Goal: Task Accomplishment & Management: Manage account settings

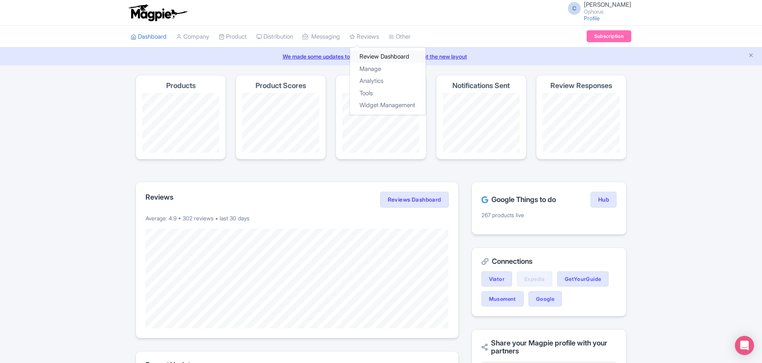
click at [380, 57] on link "Review Dashboard" at bounding box center [388, 57] width 76 height 12
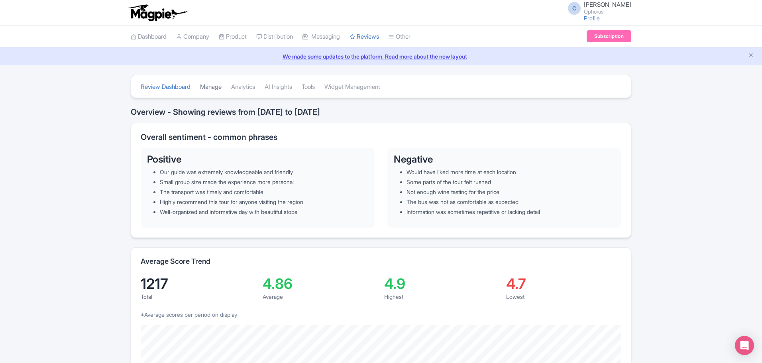
click at [212, 84] on link "Manage" at bounding box center [211, 87] width 22 height 22
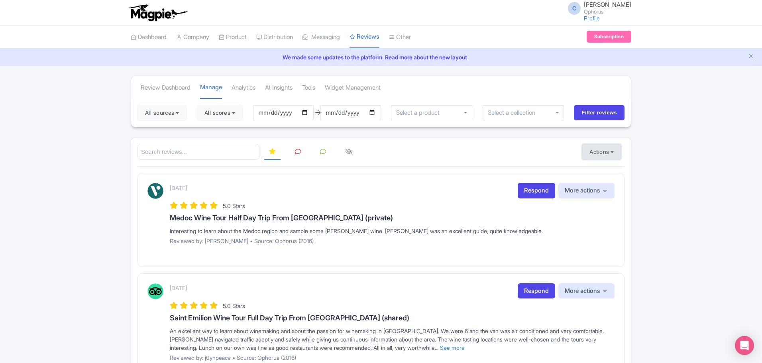
click at [589, 153] on button "Actions" at bounding box center [601, 152] width 39 height 16
click at [596, 169] on link "Import new reviews" at bounding box center [629, 172] width 94 height 16
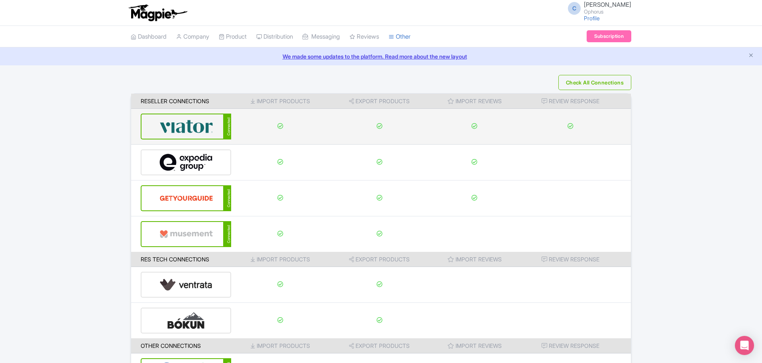
click at [169, 122] on img at bounding box center [186, 126] width 54 height 24
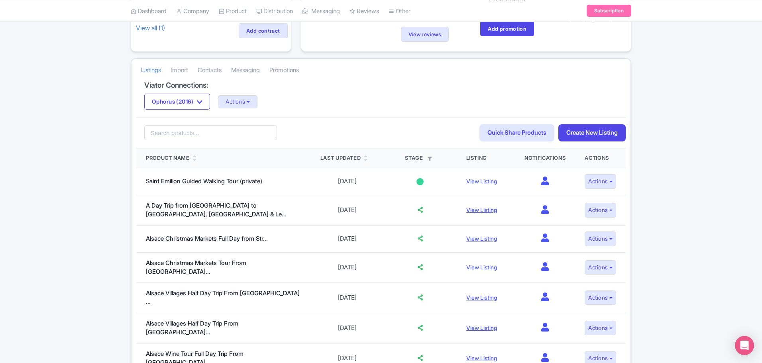
scroll to position [120, 0]
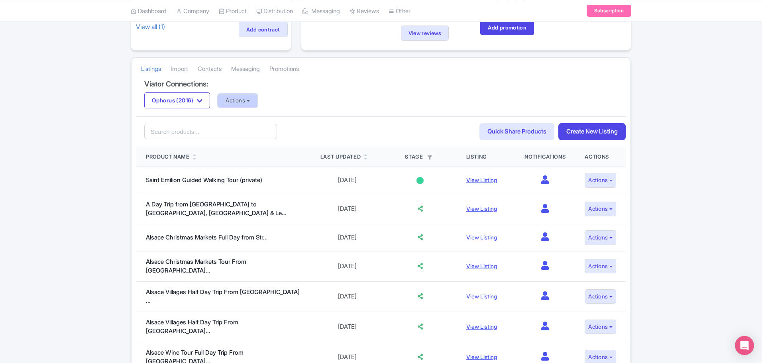
click at [237, 102] on button "Actions" at bounding box center [237, 100] width 39 height 13
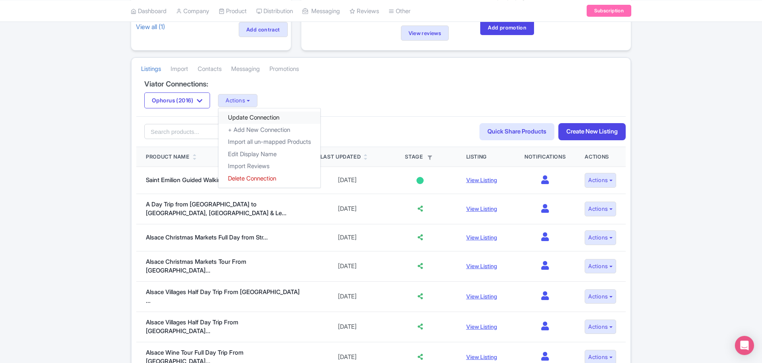
click at [252, 118] on link "Update Connection" at bounding box center [269, 118] width 102 height 12
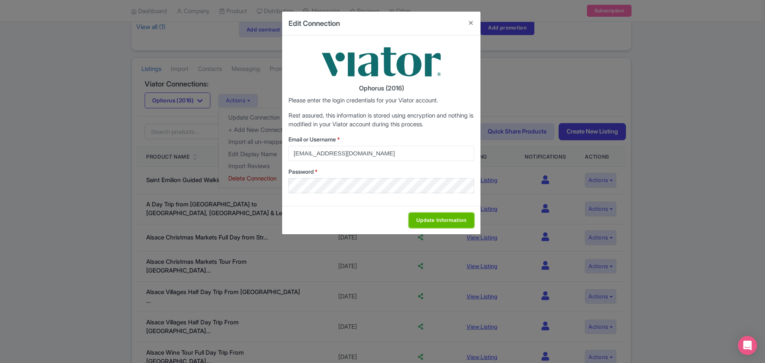
click at [436, 217] on input "Update Information" at bounding box center [441, 220] width 65 height 15
type input "Saving..."
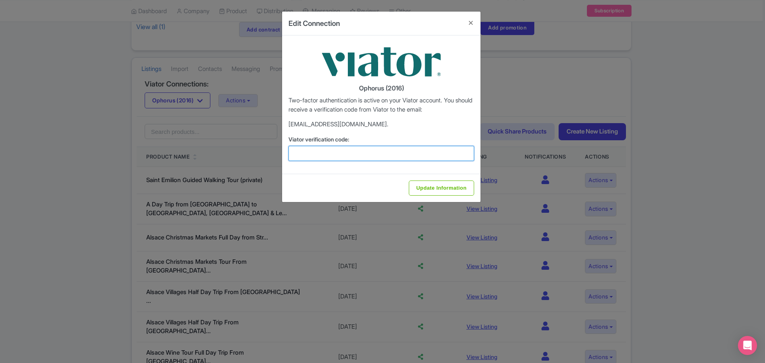
drag, startPoint x: 361, startPoint y: 154, endPoint x: 353, endPoint y: 146, distance: 11.3
click at [361, 154] on input "Viator verification code:" at bounding box center [382, 153] width 186 height 15
type input "173563"
click at [430, 190] on input "Update Information" at bounding box center [441, 188] width 65 height 15
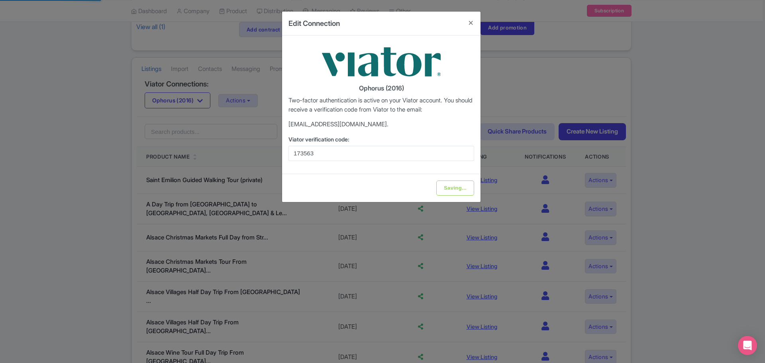
type input "Update Information"
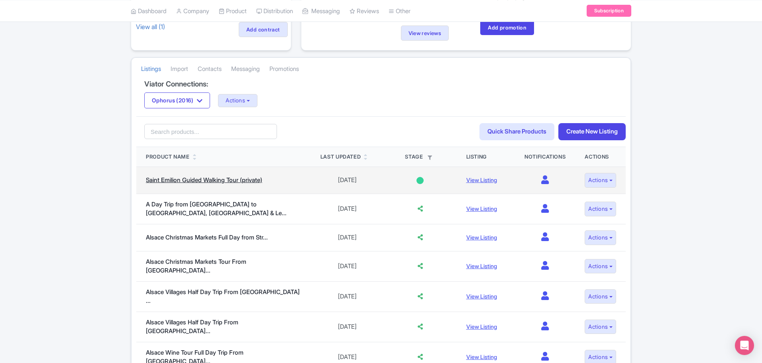
scroll to position [110, 0]
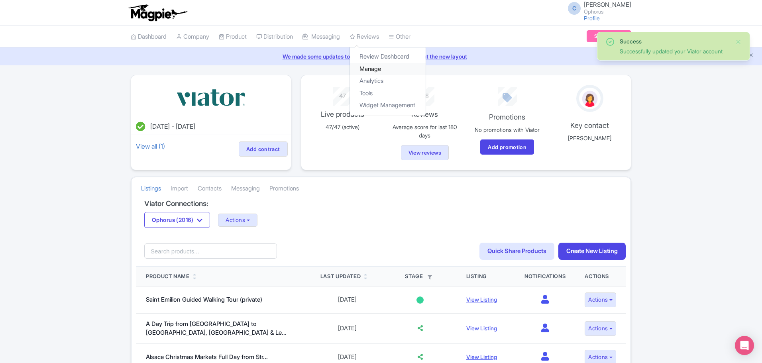
click at [388, 68] on link "Manage" at bounding box center [388, 69] width 76 height 12
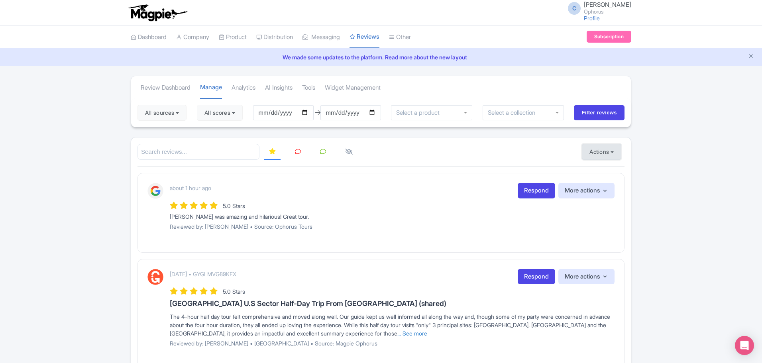
click at [601, 153] on button "Actions" at bounding box center [601, 152] width 39 height 16
click at [589, 150] on button "Actions" at bounding box center [601, 152] width 39 height 16
click at [594, 153] on button "Actions" at bounding box center [601, 152] width 39 height 16
click at [596, 169] on link "Import new reviews" at bounding box center [629, 172] width 94 height 16
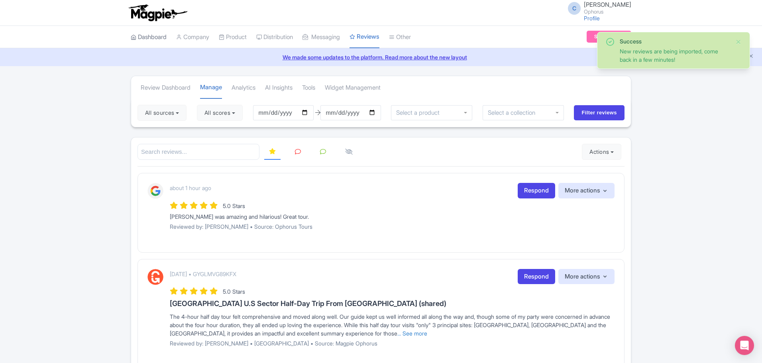
click at [151, 36] on link "Dashboard" at bounding box center [149, 37] width 36 height 22
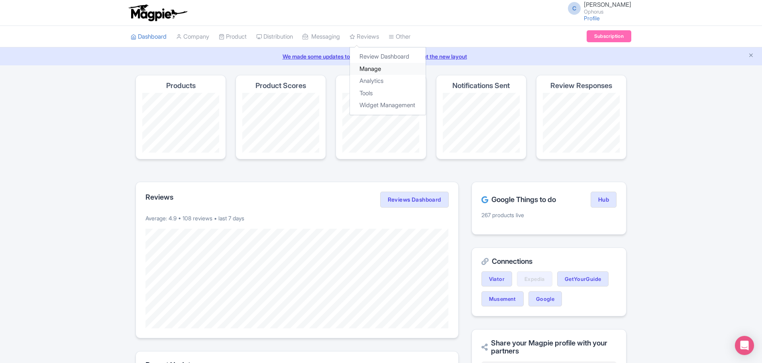
click at [384, 70] on link "Manage" at bounding box center [388, 69] width 76 height 12
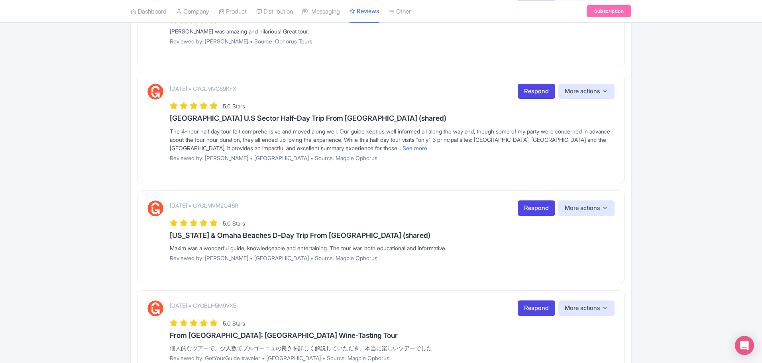
scroll to position [199, 0]
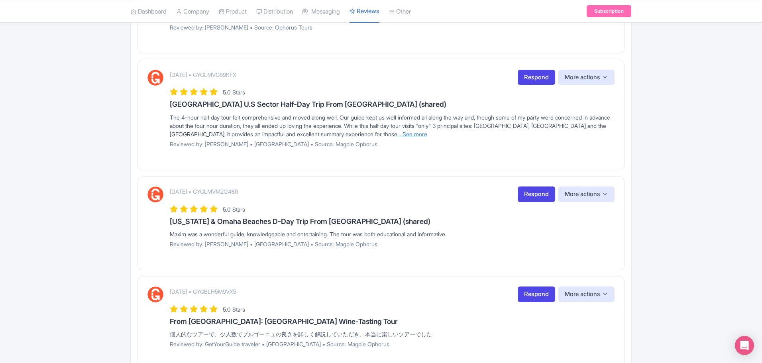
click at [427, 133] on link "... See more" at bounding box center [412, 134] width 30 height 7
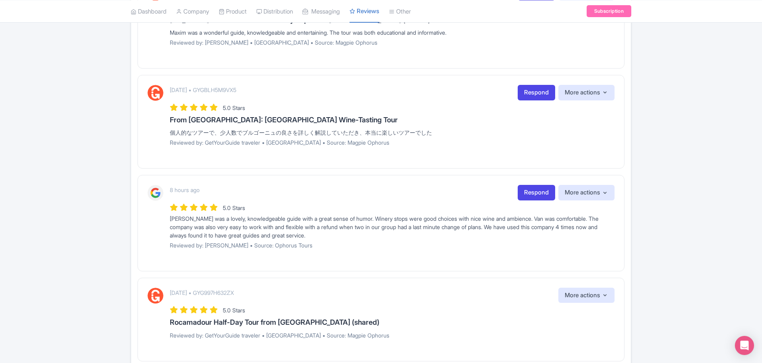
scroll to position [438, 0]
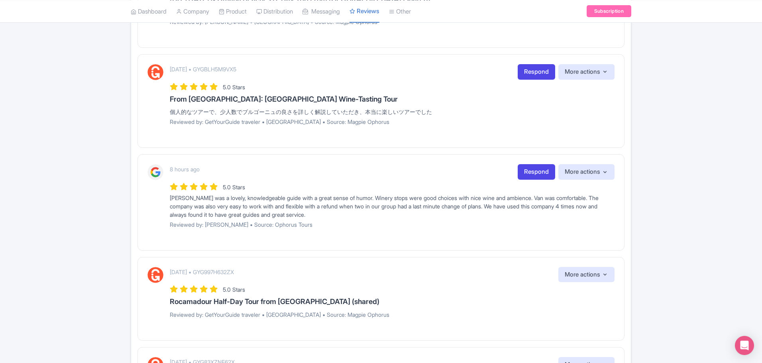
click at [236, 116] on div "個人的なツアーで、少人数でブルゴーニュの良さを詳しく解説していただき、本当に楽しいツアーでした" at bounding box center [392, 112] width 445 height 8
copy div "個人的なツアーで、少人数でブルゴーニュの良さを詳しく解説していただき、本当に楽しいツアーでした"
click at [22, 100] on div "Review Dashboard Manage Analytics AI Insights Tools Widget Management All sourc…" at bounding box center [381, 213] width 762 height 1153
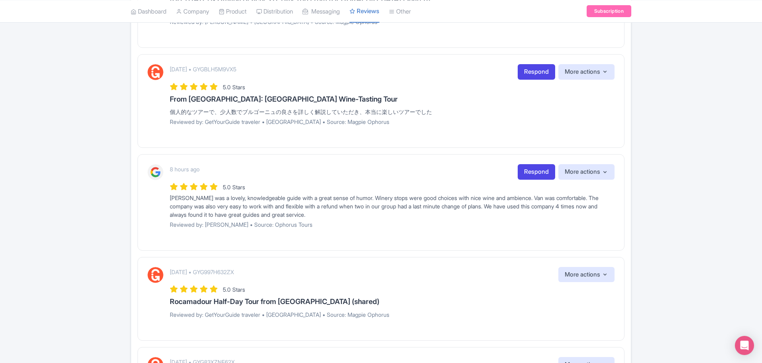
click at [289, 116] on div "個人的なツアーで、少人数でブルゴーニュの良さを詳しく解説していただき、本当に楽しいツアーでした" at bounding box center [392, 112] width 445 height 8
copy div "個人的なツアーで、少人数でブルゴーニュの良さを詳しく解説していただき、本当に楽しいツアーでした"
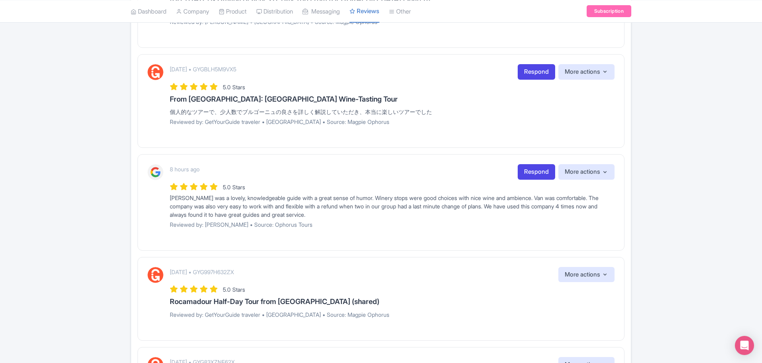
click at [86, 186] on div "Review Dashboard Manage Analytics AI Insights Tools Widget Management All sourc…" at bounding box center [381, 213] width 762 height 1153
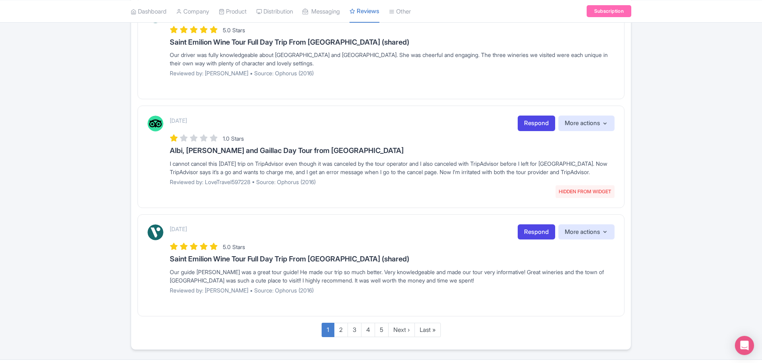
scroll to position [916, 0]
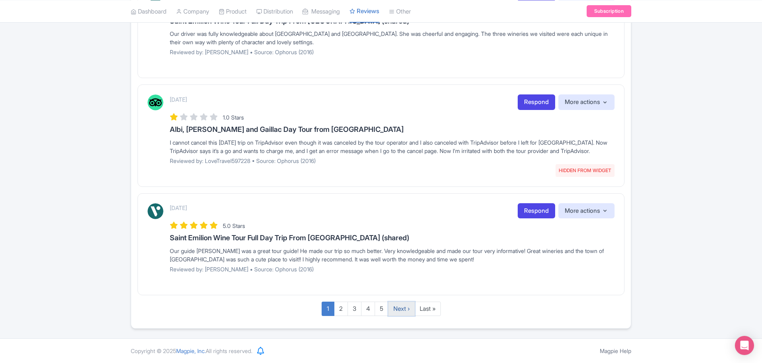
click at [407, 309] on link "Next ›" at bounding box center [401, 309] width 27 height 15
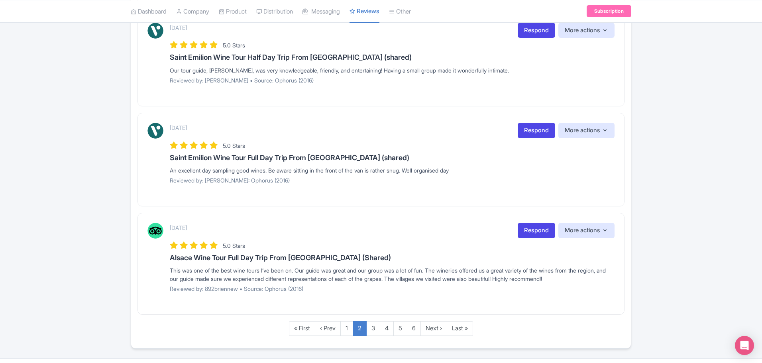
scroll to position [943, 0]
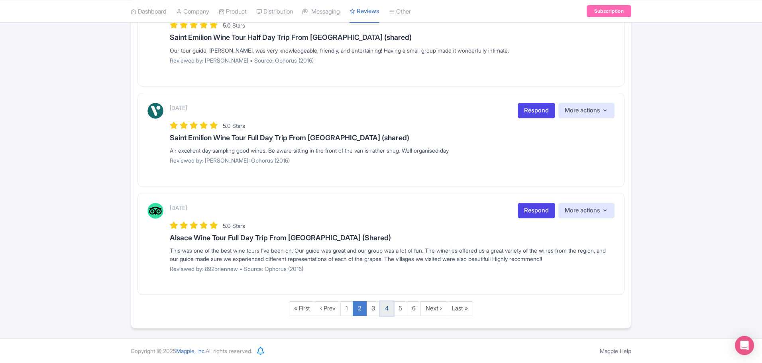
click at [381, 311] on link "4" at bounding box center [387, 308] width 14 height 15
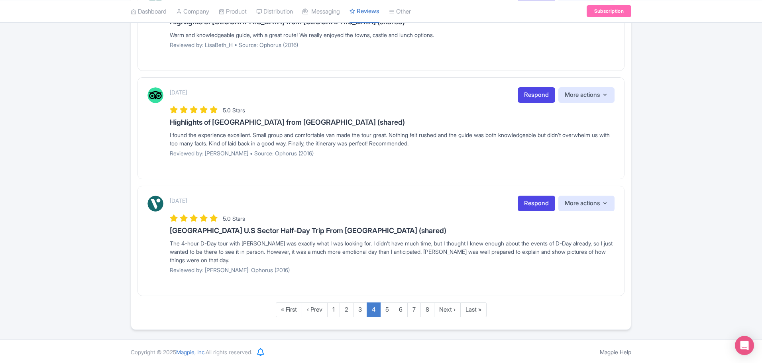
scroll to position [963, 0]
click at [446, 310] on link "Next ›" at bounding box center [447, 308] width 27 height 15
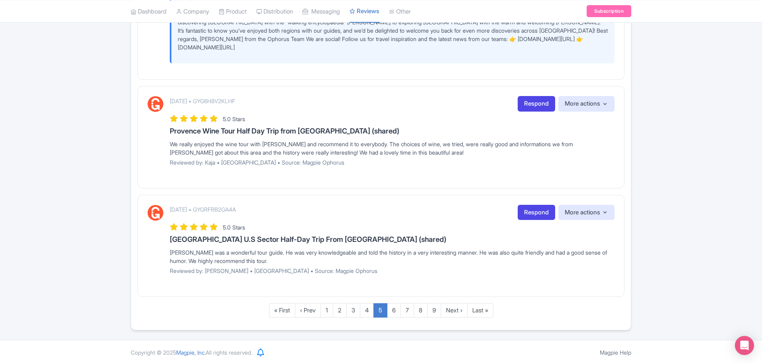
scroll to position [1250, 0]
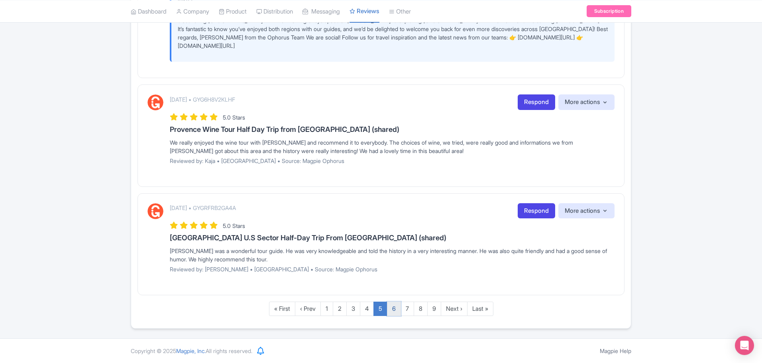
click at [391, 310] on link "6" at bounding box center [394, 309] width 14 height 15
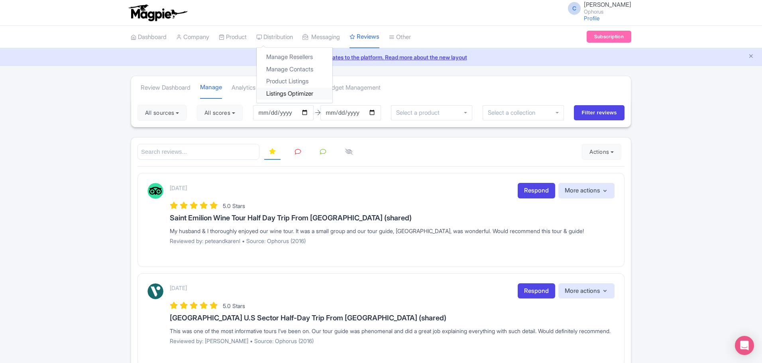
click at [286, 92] on link "Listings Optimizer" at bounding box center [295, 94] width 76 height 12
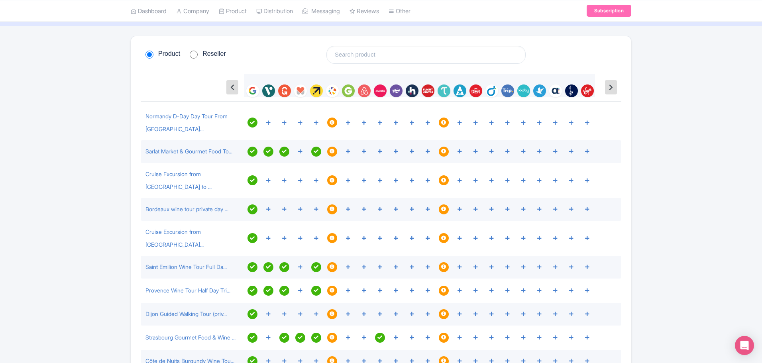
scroll to position [40, 0]
